Goal: Navigation & Orientation: Go to known website

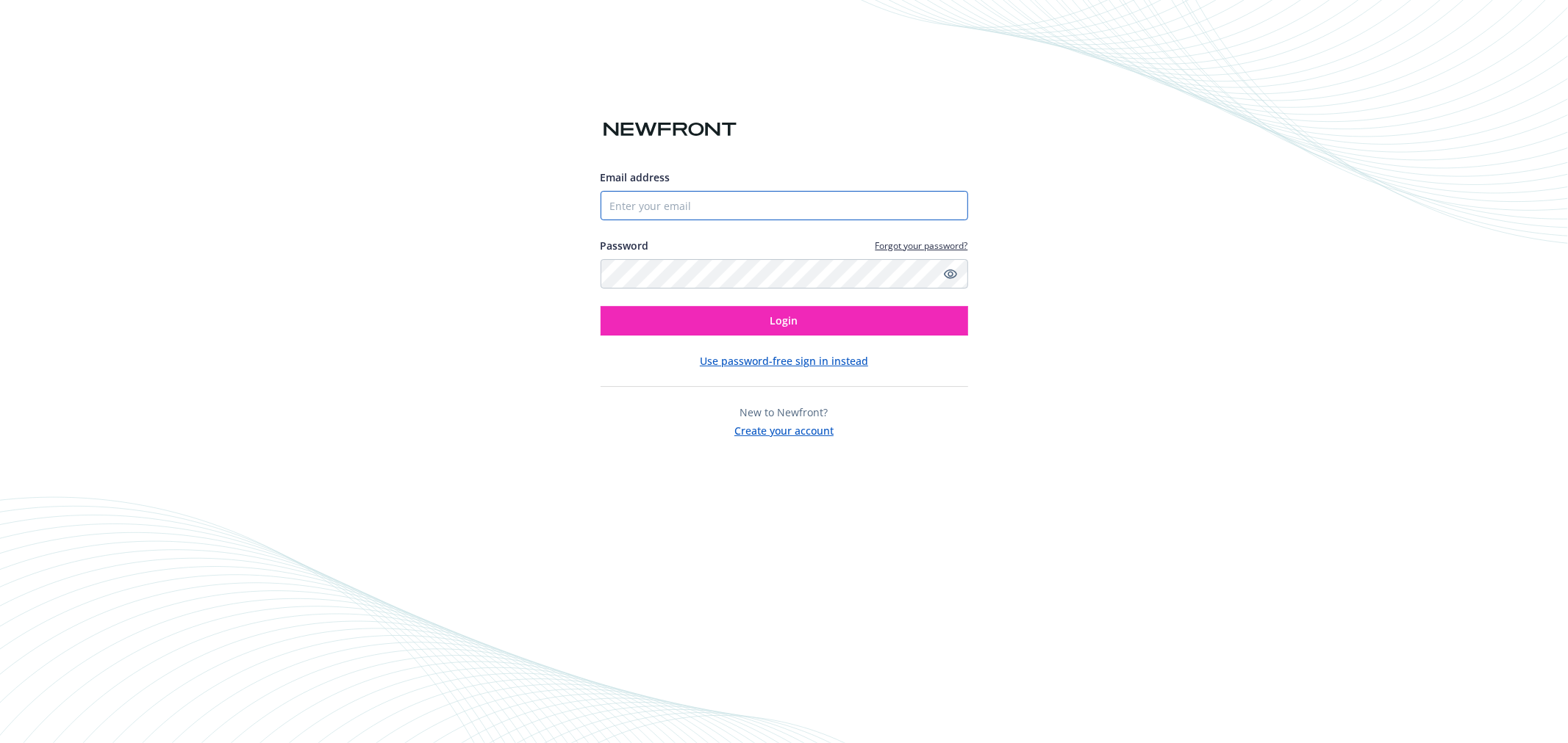
click at [868, 207] on input "Email address" at bounding box center [784, 205] width 368 height 29
paste input "biproducer.demo@newfront.com"
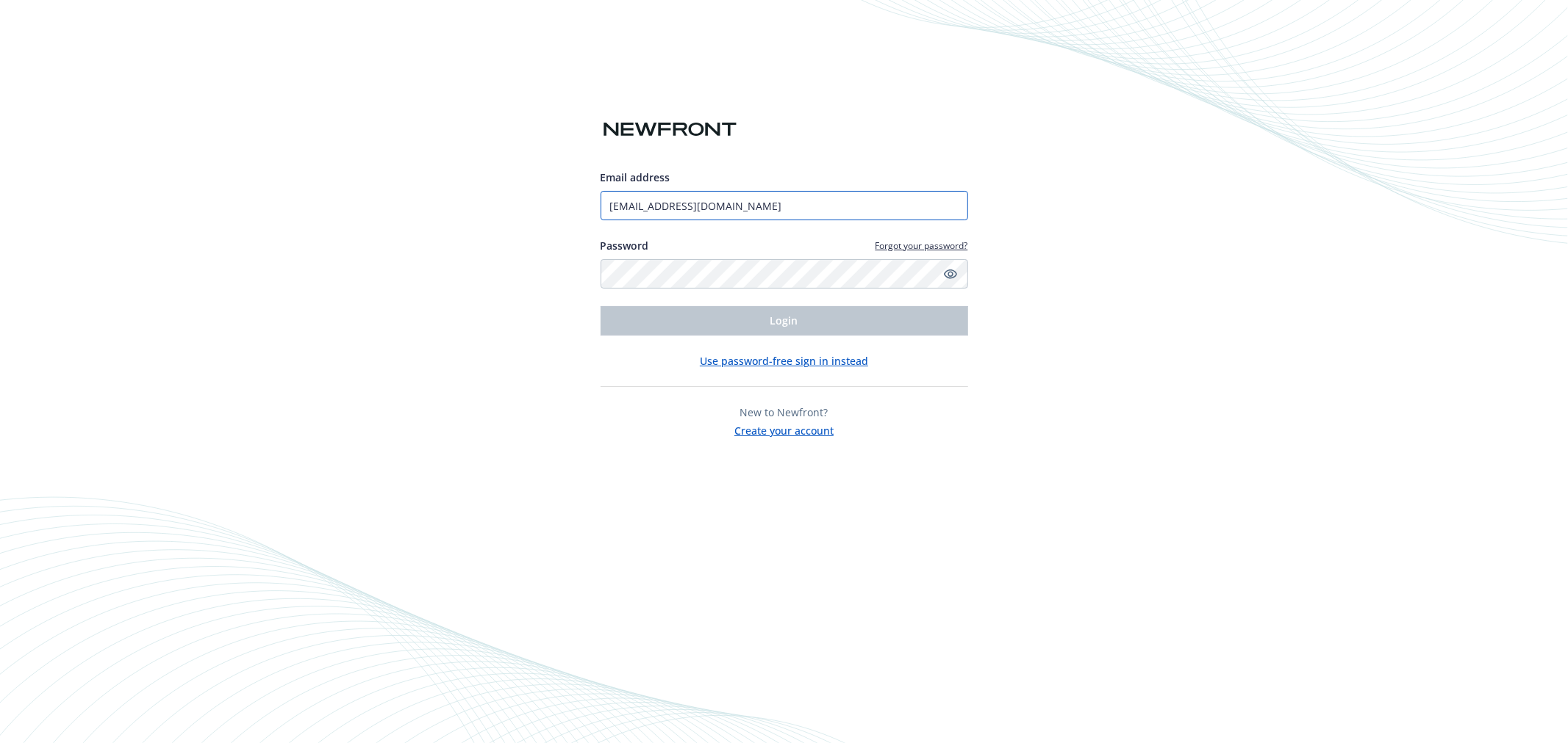
type input "biproducer.demo@newfront.com"
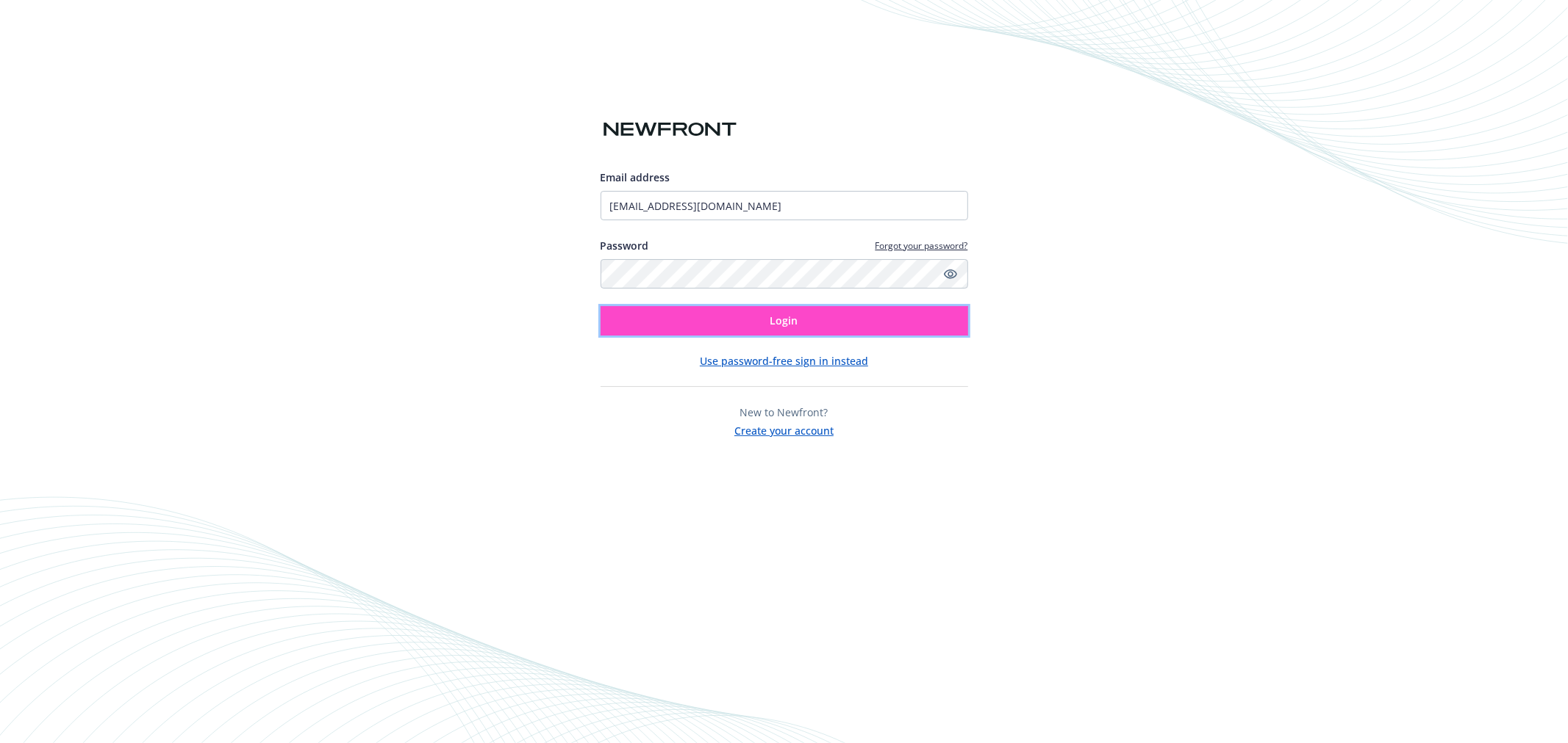
click at [779, 329] on button "Login" at bounding box center [784, 321] width 368 height 29
